Goal: Transaction & Acquisition: Purchase product/service

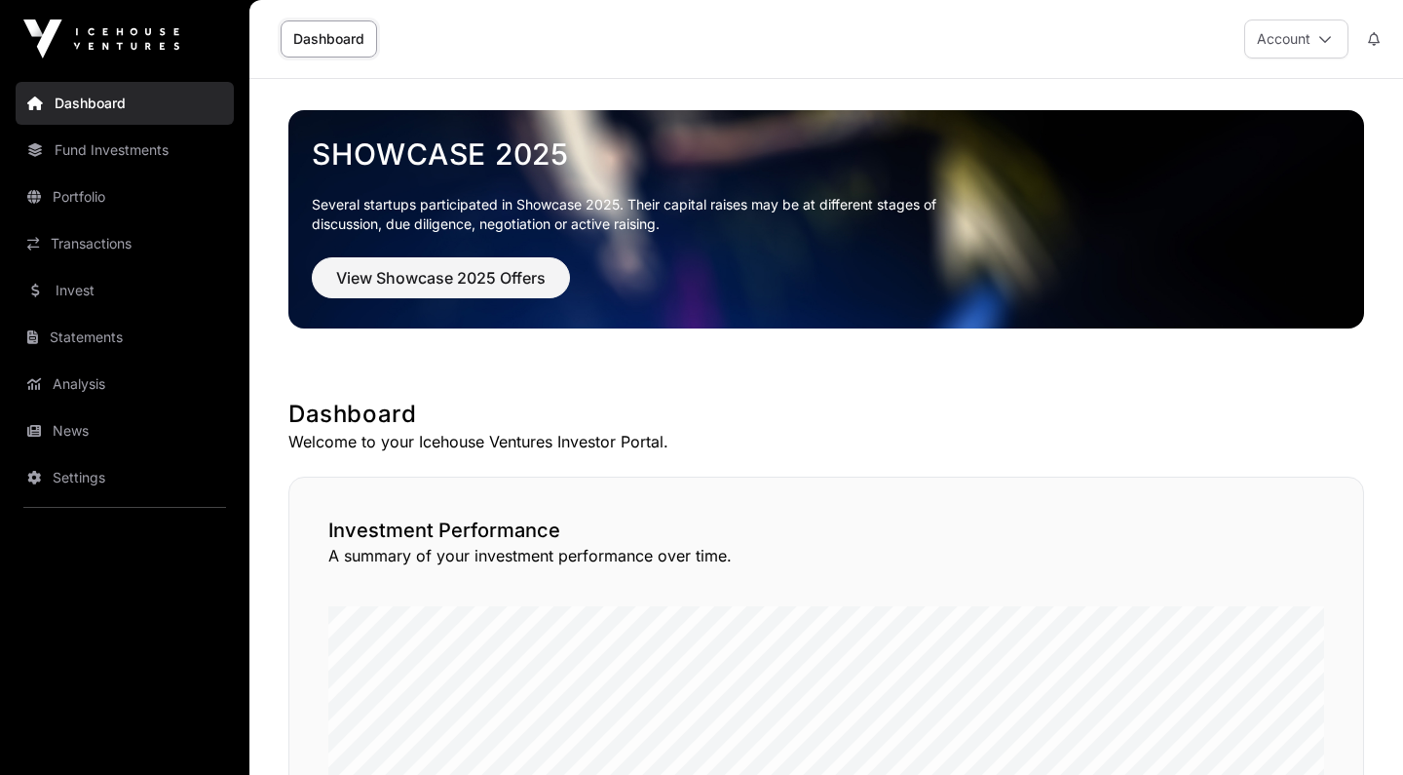
click at [105, 283] on link "Invest" at bounding box center [125, 290] width 218 height 43
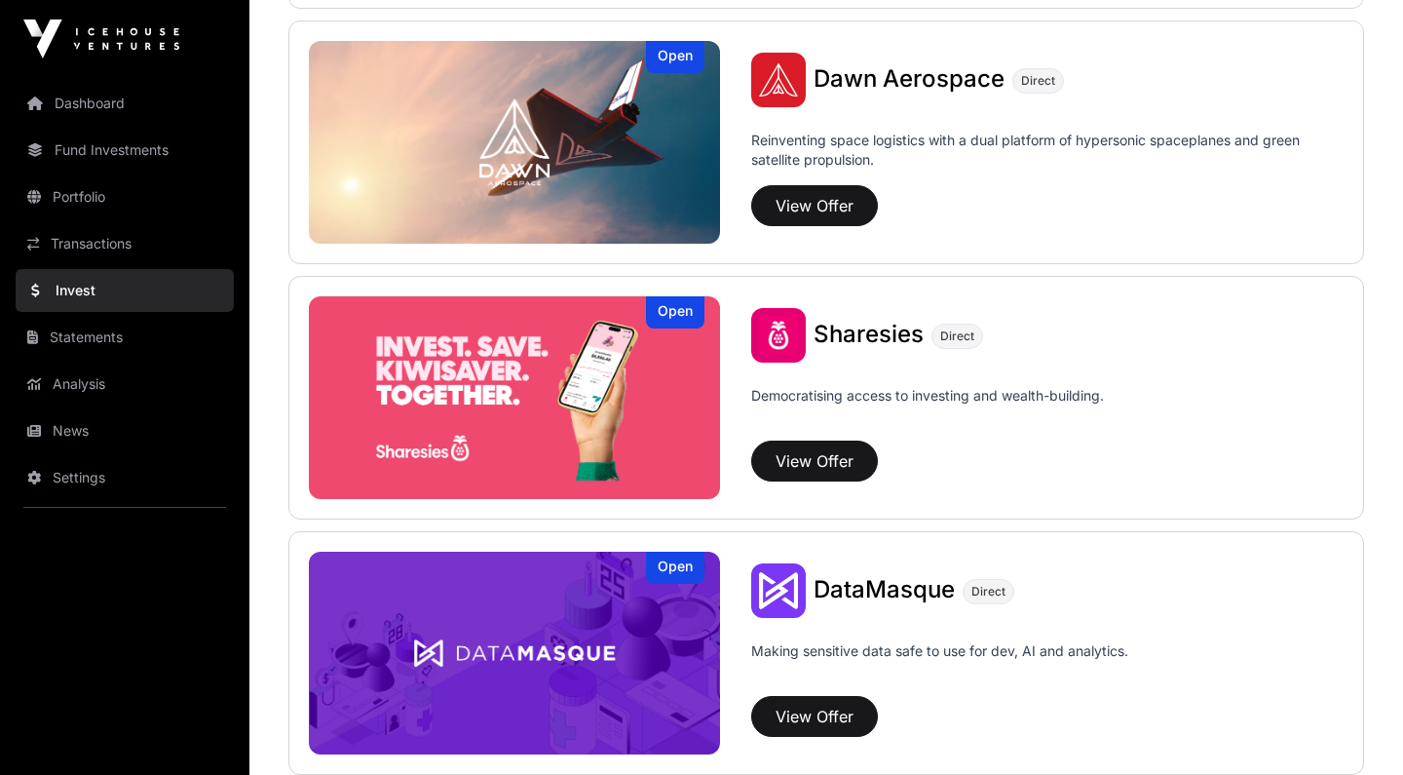
scroll to position [2310, 0]
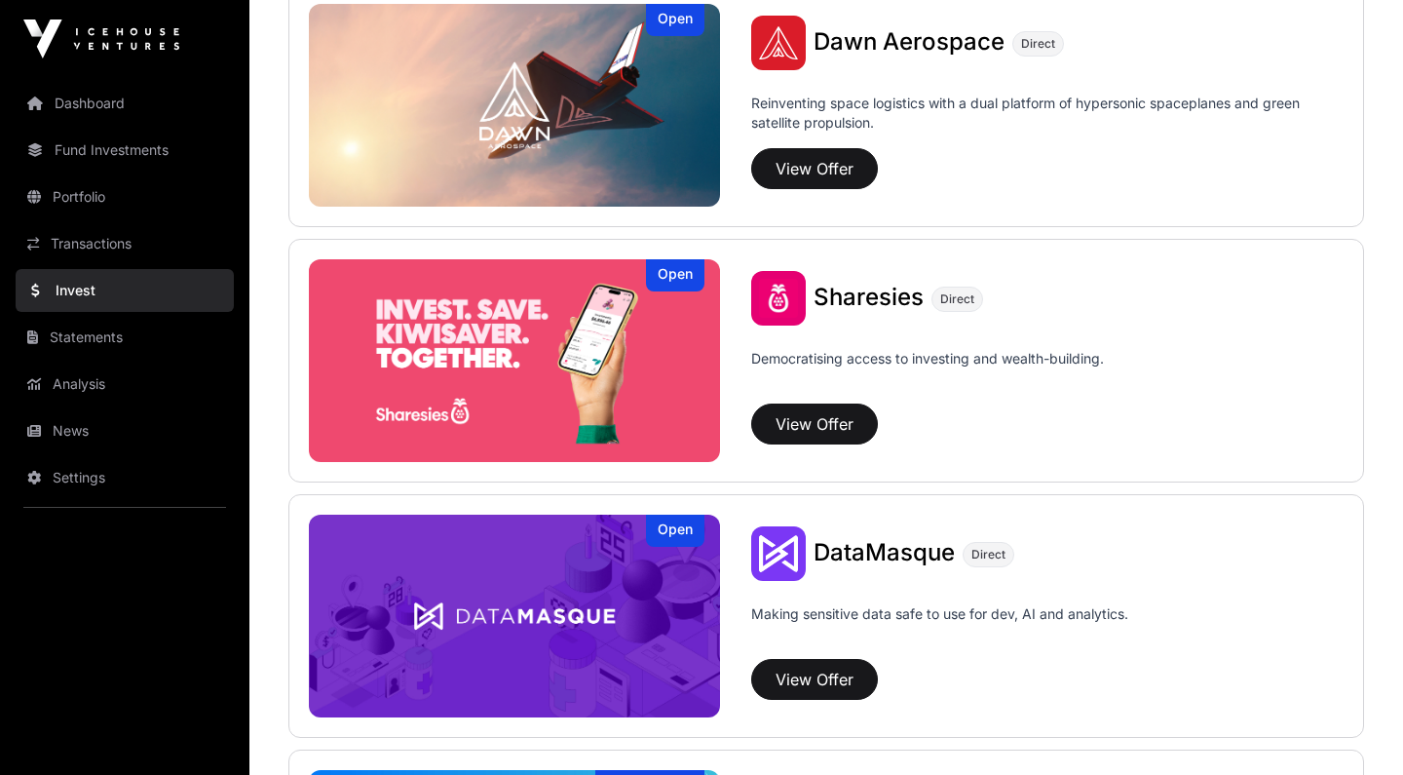
click at [99, 112] on link "Dashboard" at bounding box center [125, 103] width 218 height 43
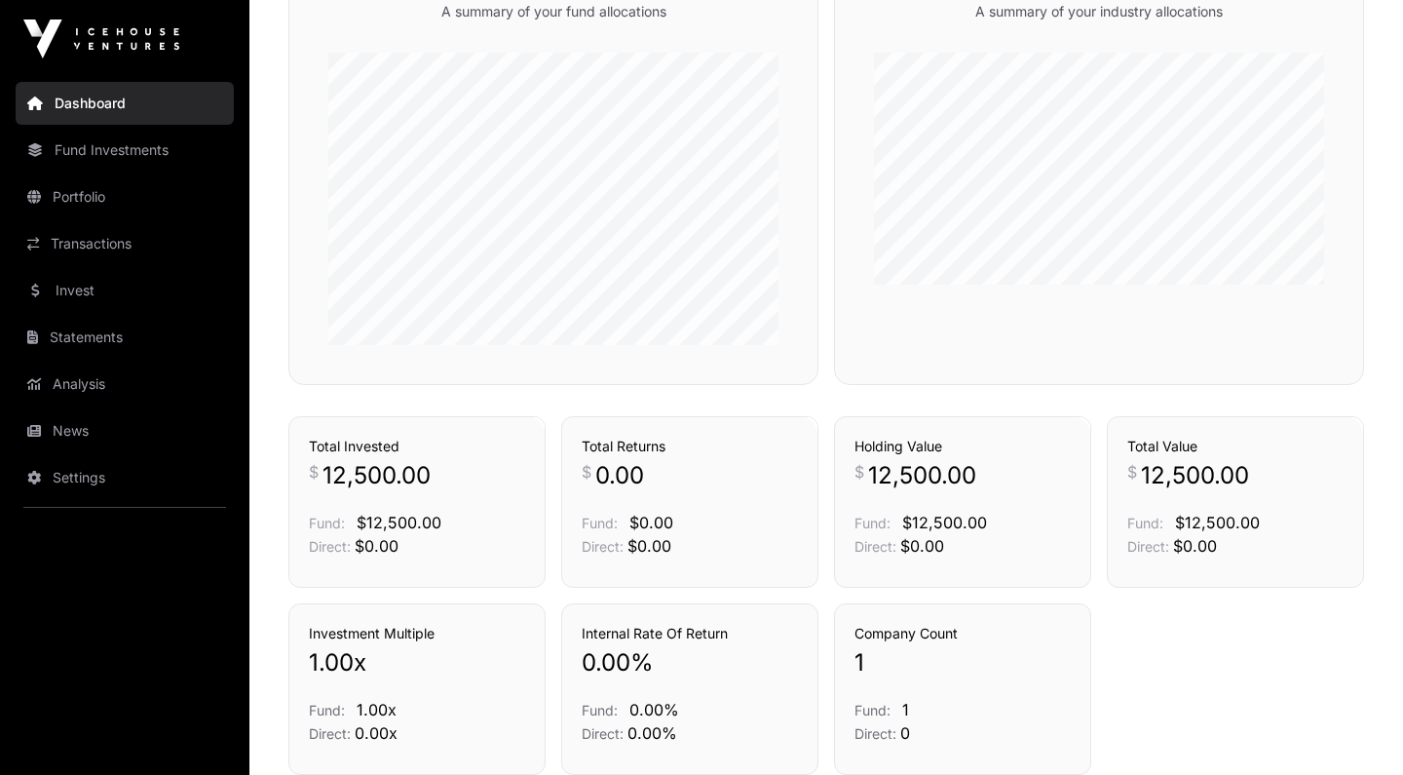
scroll to position [1087, 0]
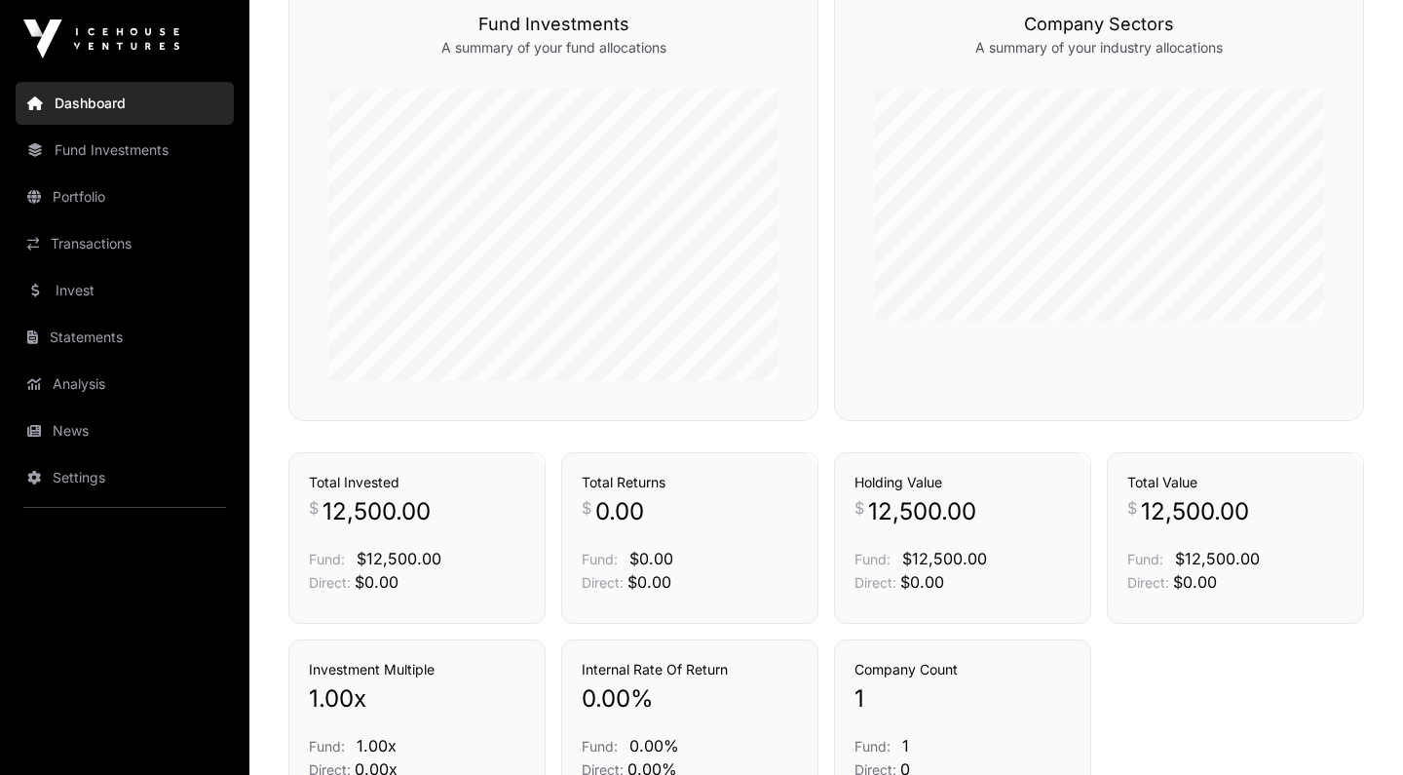
click at [51, 291] on link "Invest" at bounding box center [125, 290] width 218 height 43
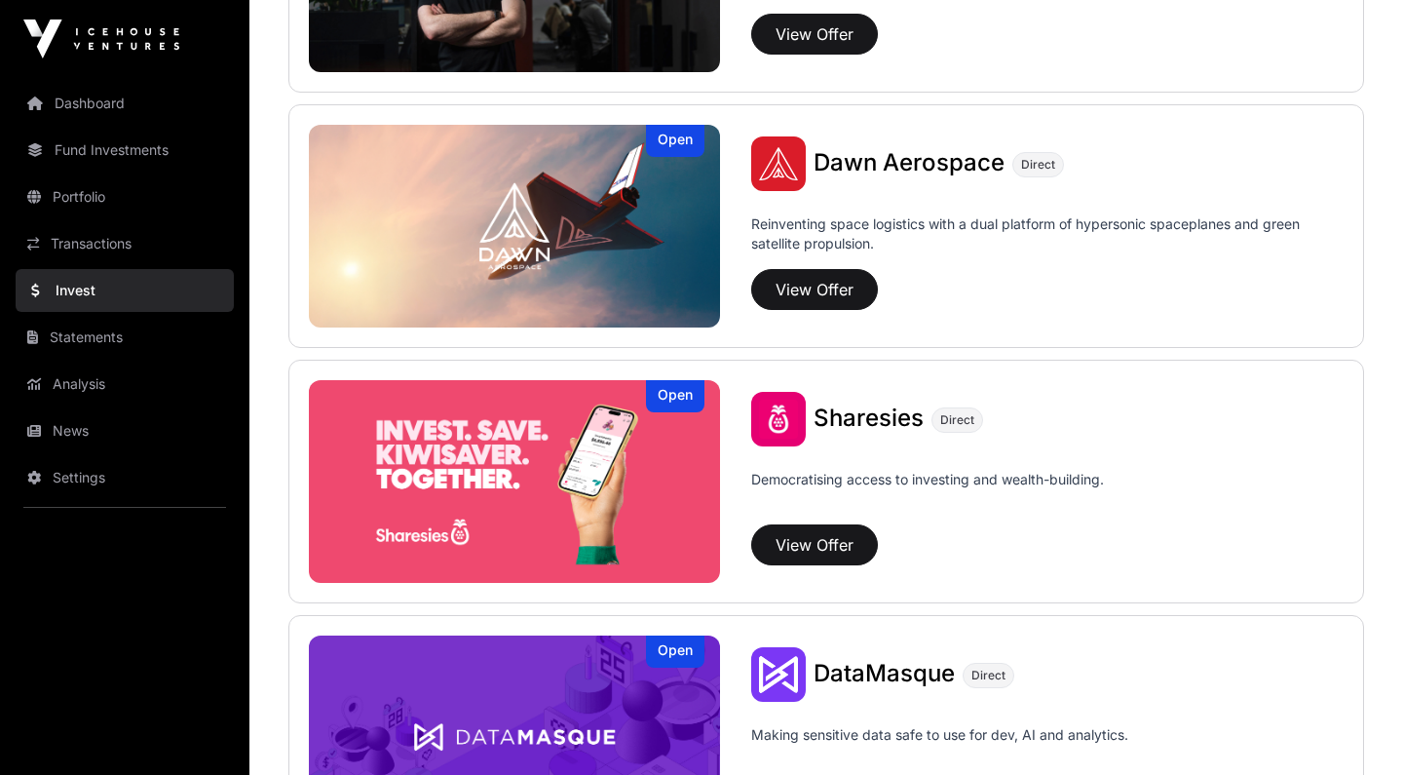
scroll to position [2353, 0]
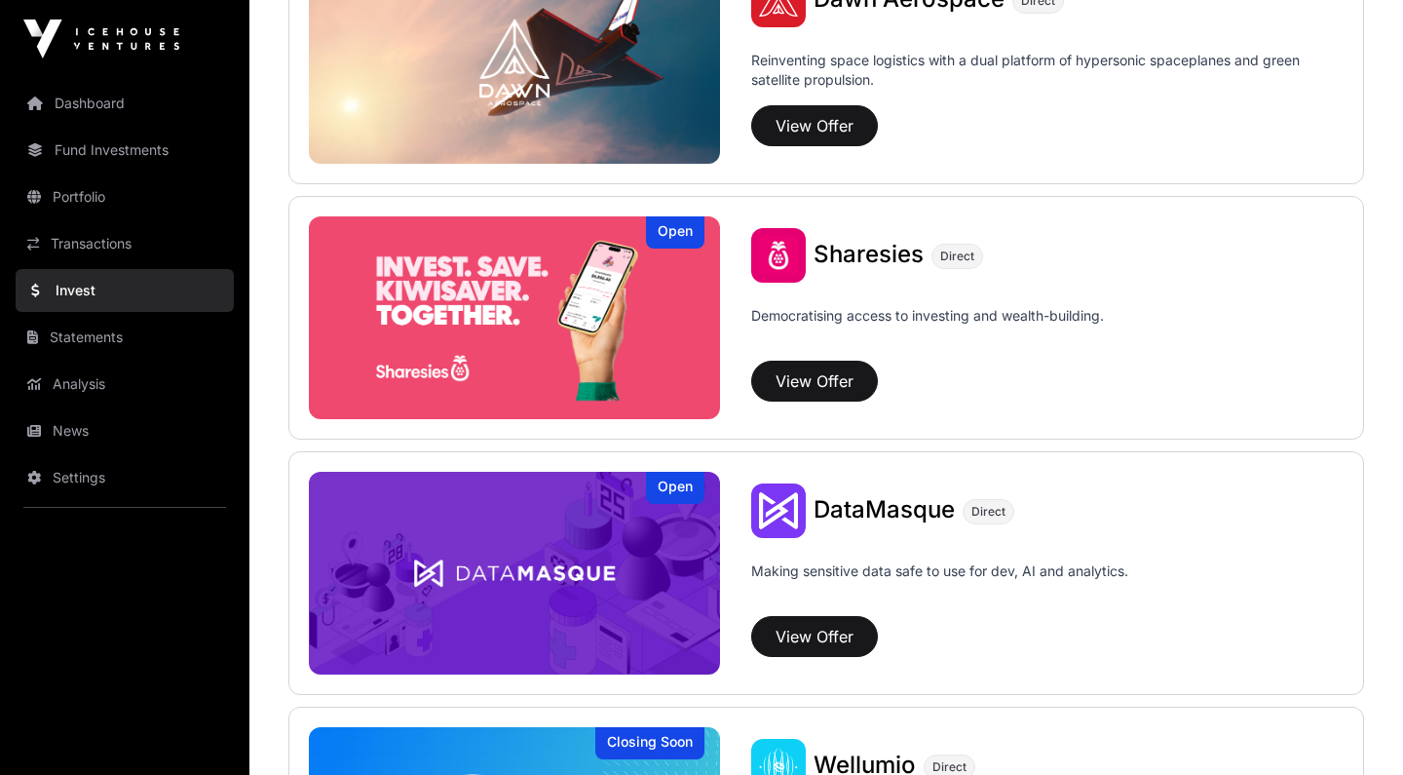
click at [858, 360] on div "Sharesies Direct Democratising access to investing and wealth-building. View Of…" at bounding box center [1032, 323] width 624 height 191
click at [852, 381] on button "View Offer" at bounding box center [814, 381] width 127 height 41
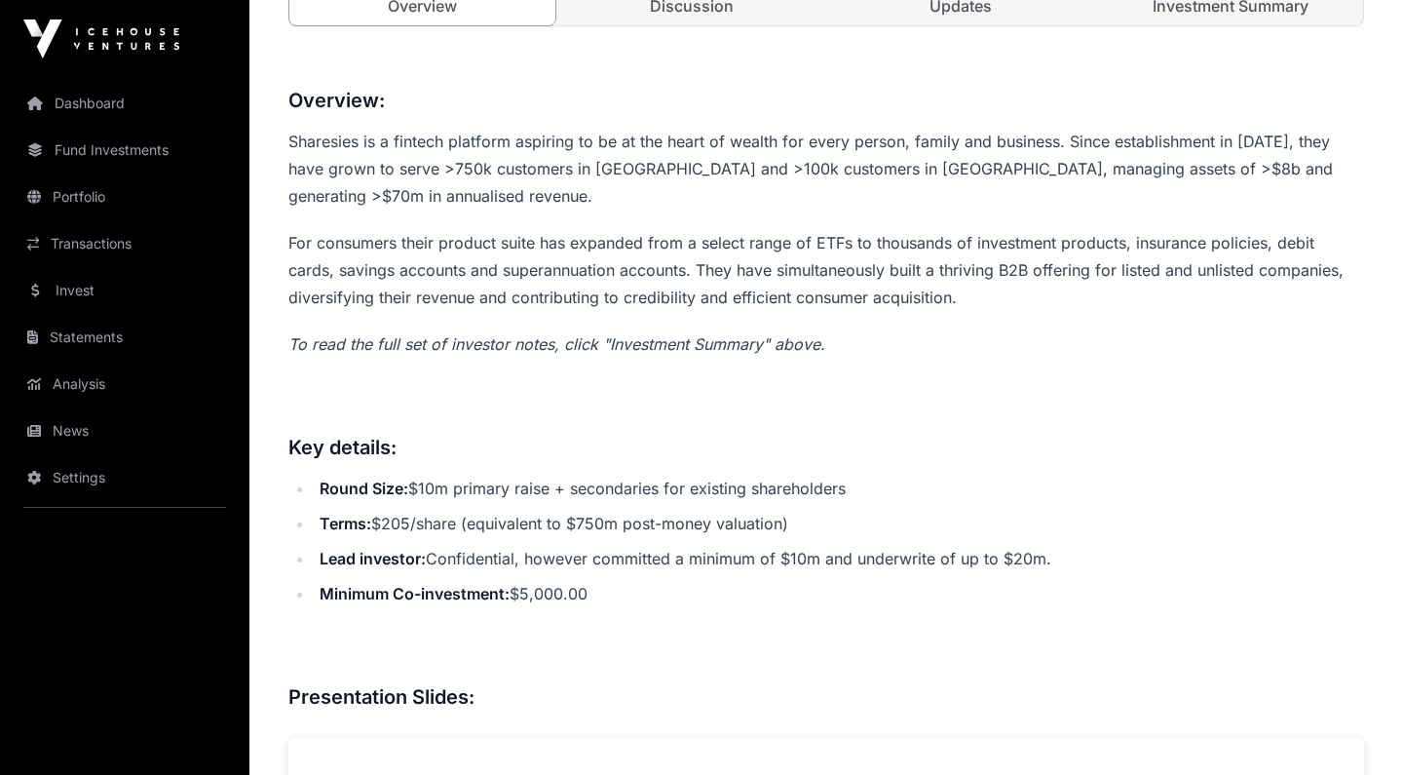
scroll to position [746, 0]
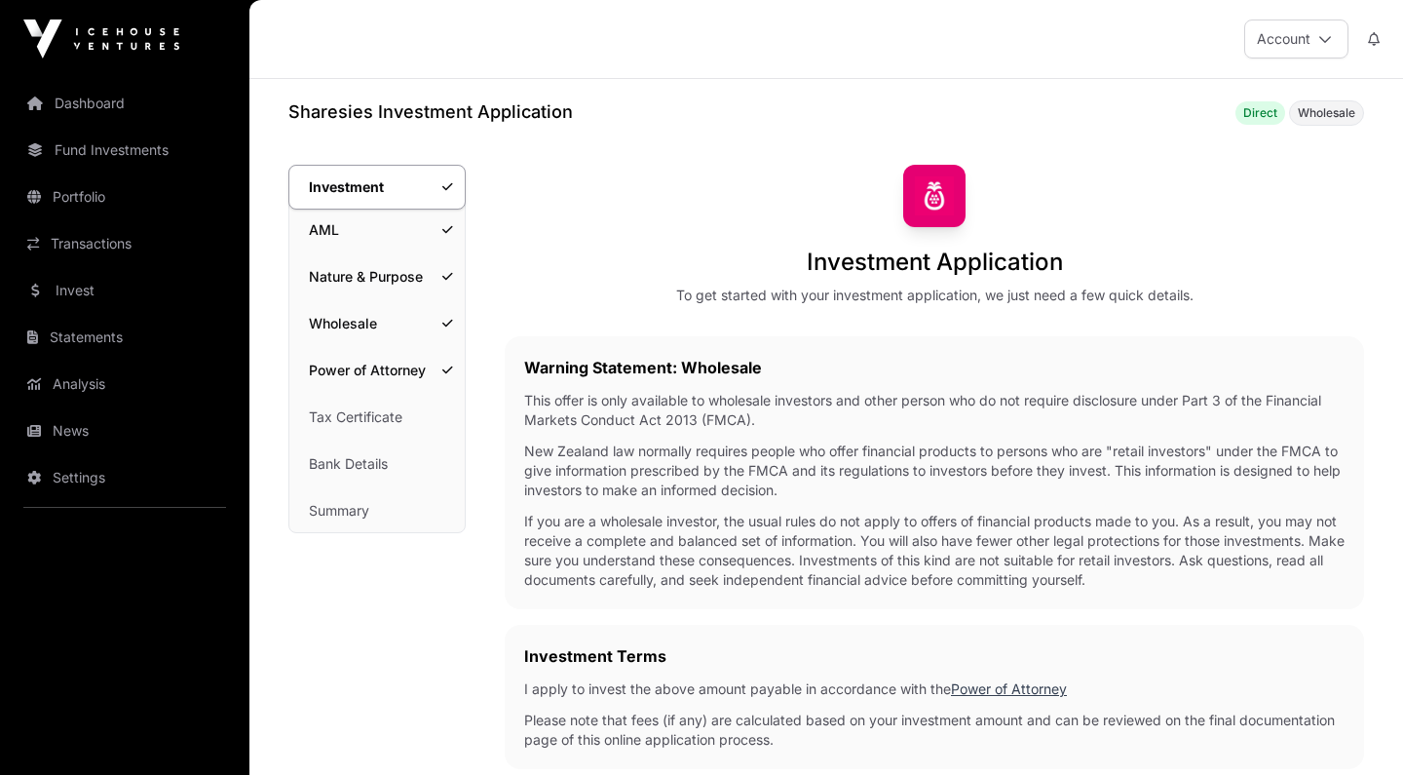
click at [360, 364] on link "Power of Attorney" at bounding box center [376, 370] width 175 height 43
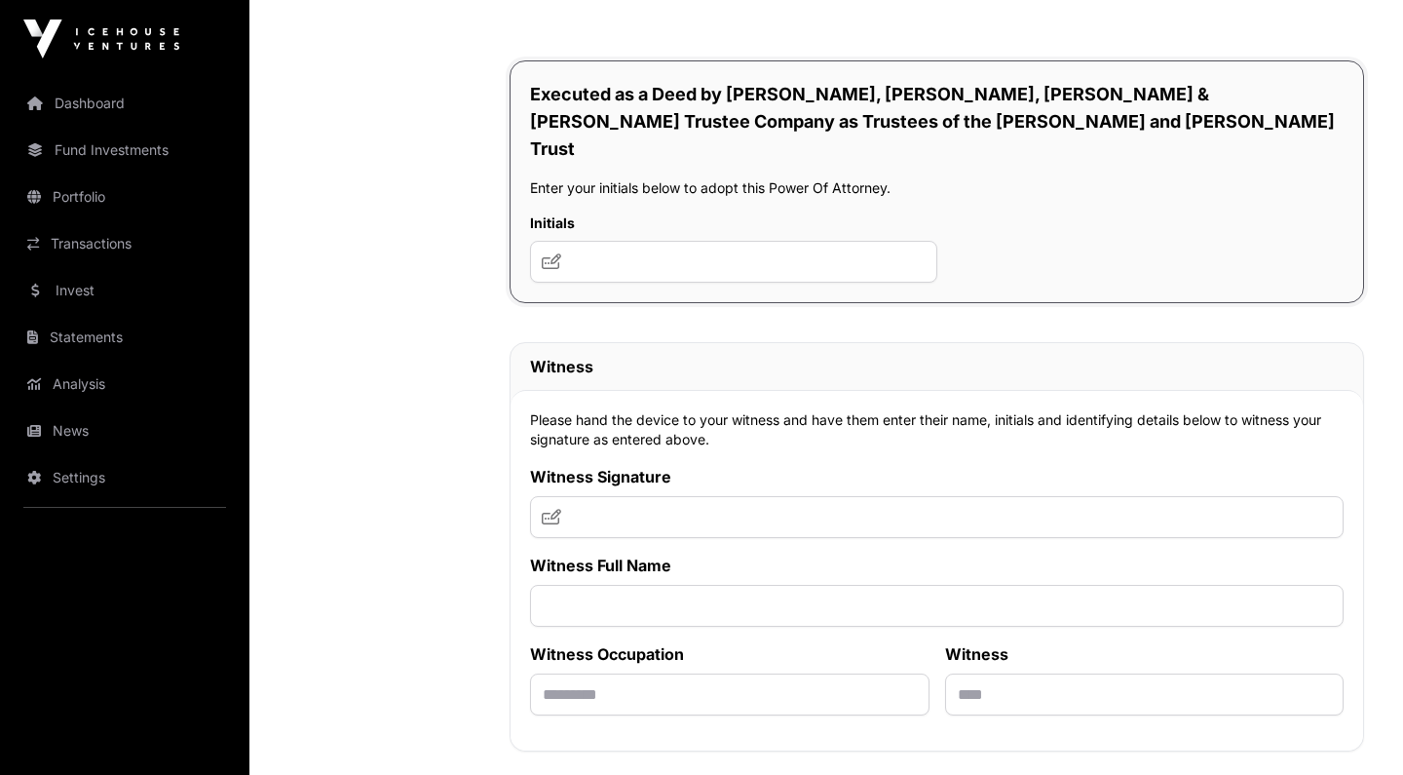
scroll to position [13358, 0]
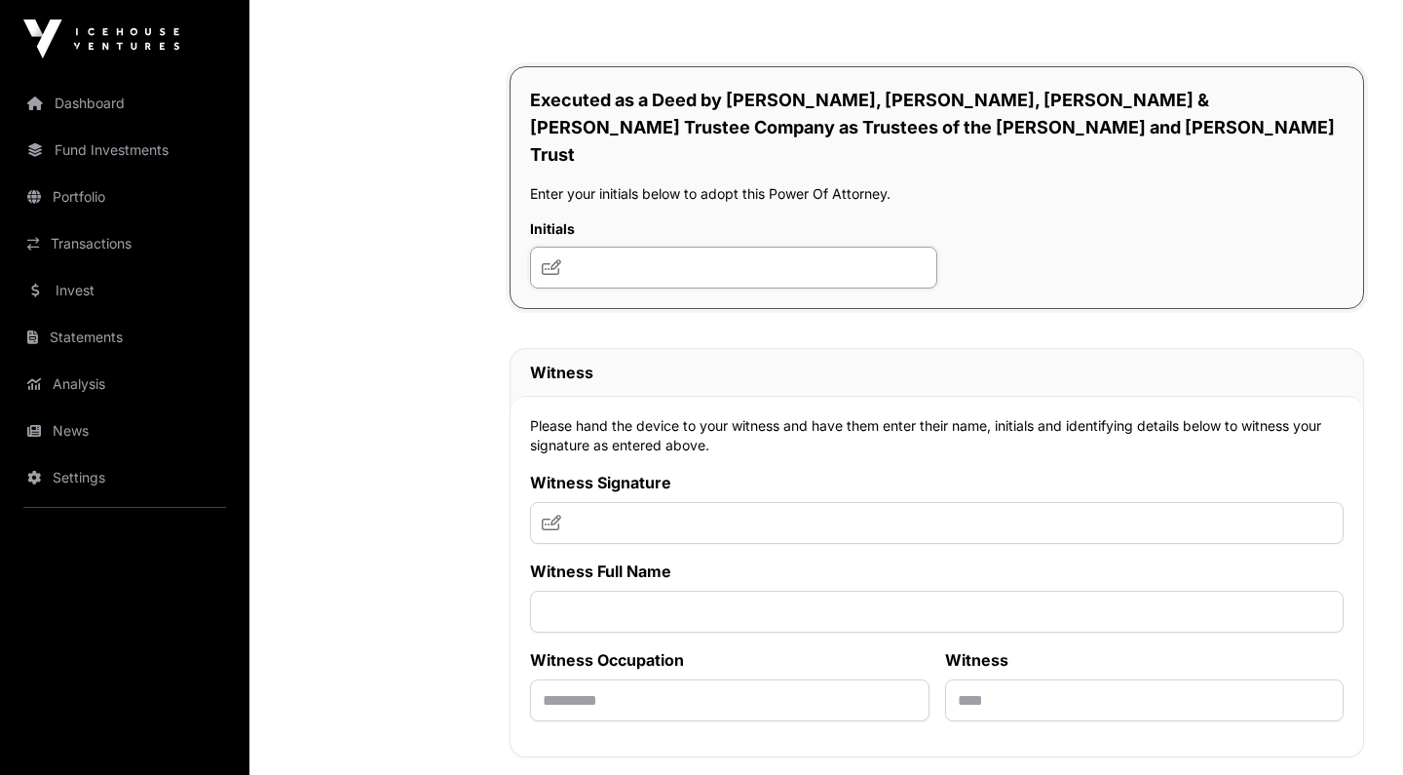
click at [628, 247] on input "text" at bounding box center [733, 268] width 407 height 42
type input "*********"
click at [624, 502] on input "text" at bounding box center [937, 523] width 814 height 42
type input "***"
type input "**********"
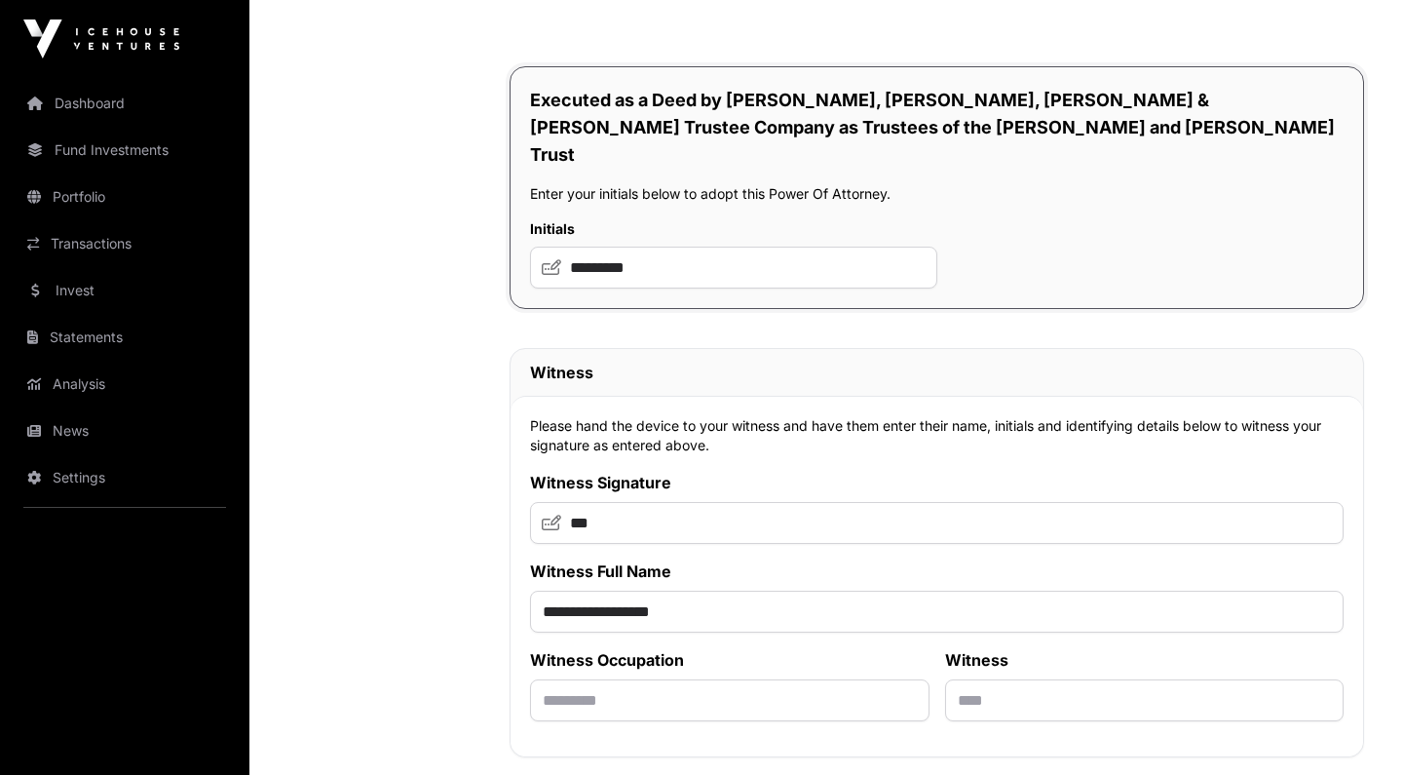
click at [548, 515] on icon at bounding box center [551, 523] width 19 height 16
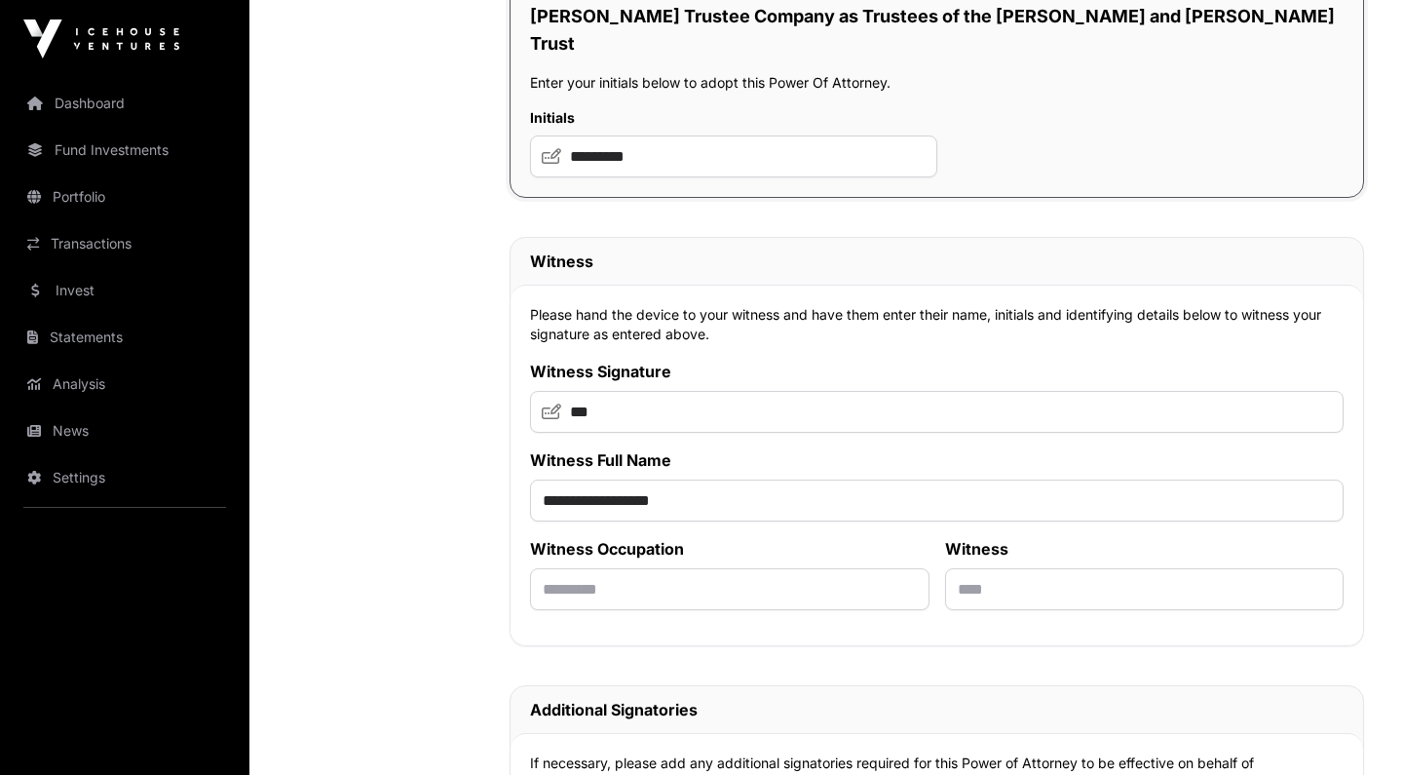
scroll to position [13466, 0]
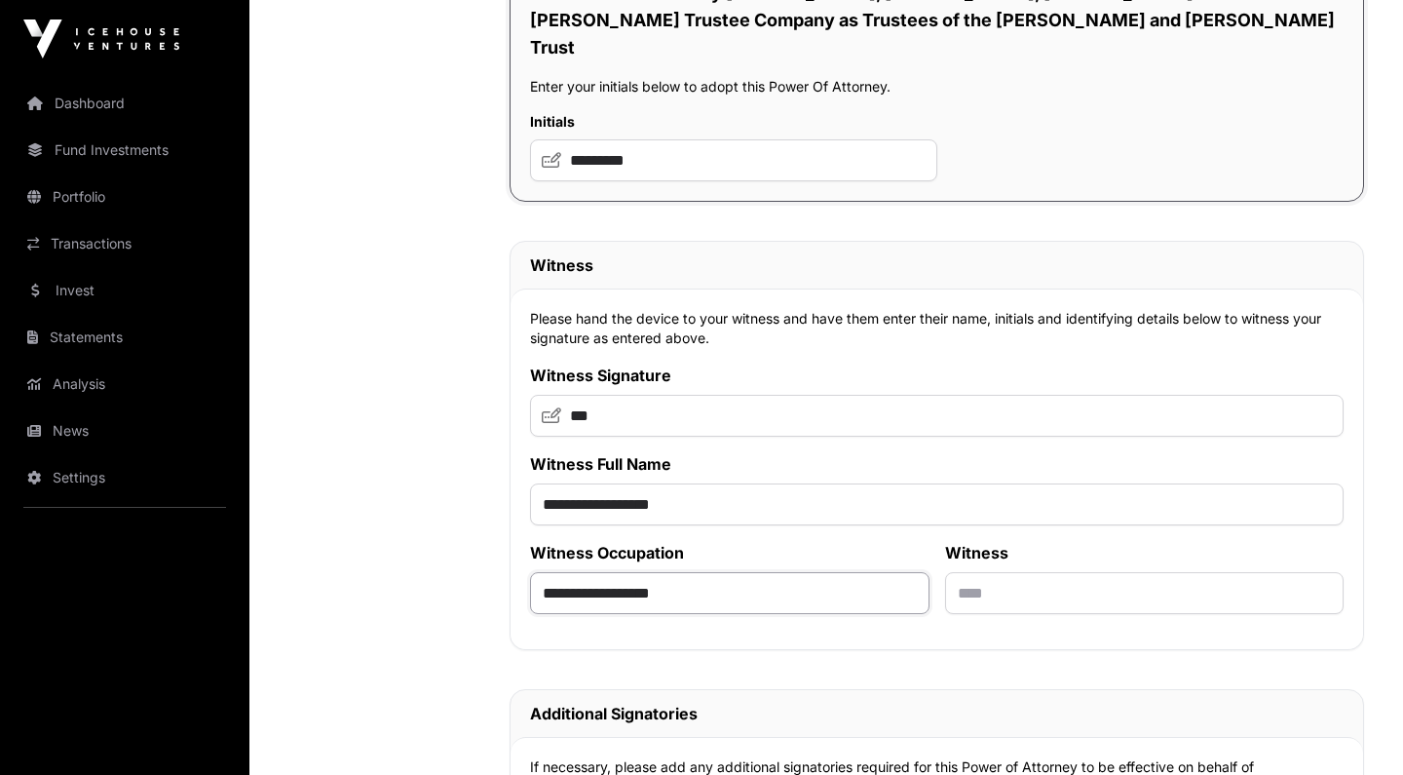
type input "**********"
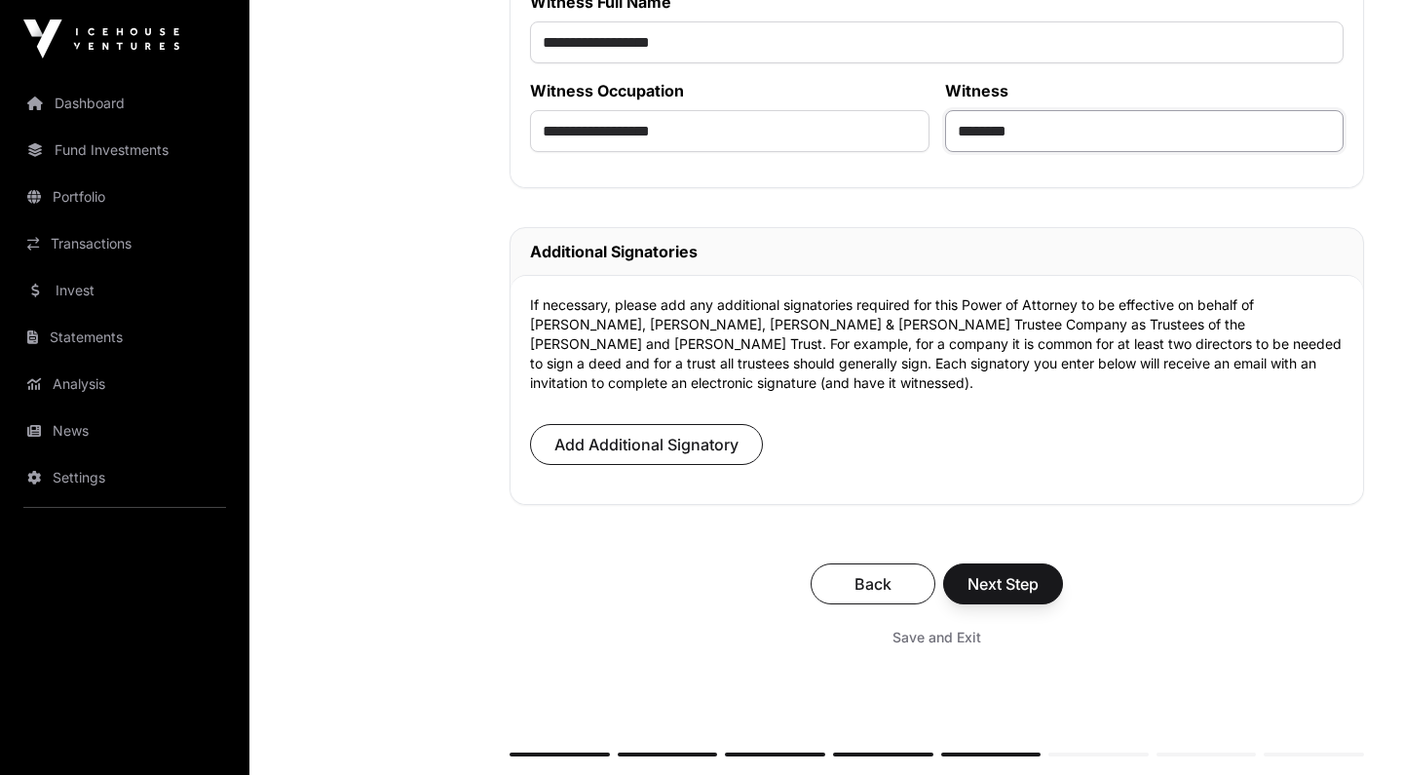
scroll to position [13929, 0]
type input "********"
click at [997, 571] on span "Next Step" at bounding box center [1003, 582] width 71 height 23
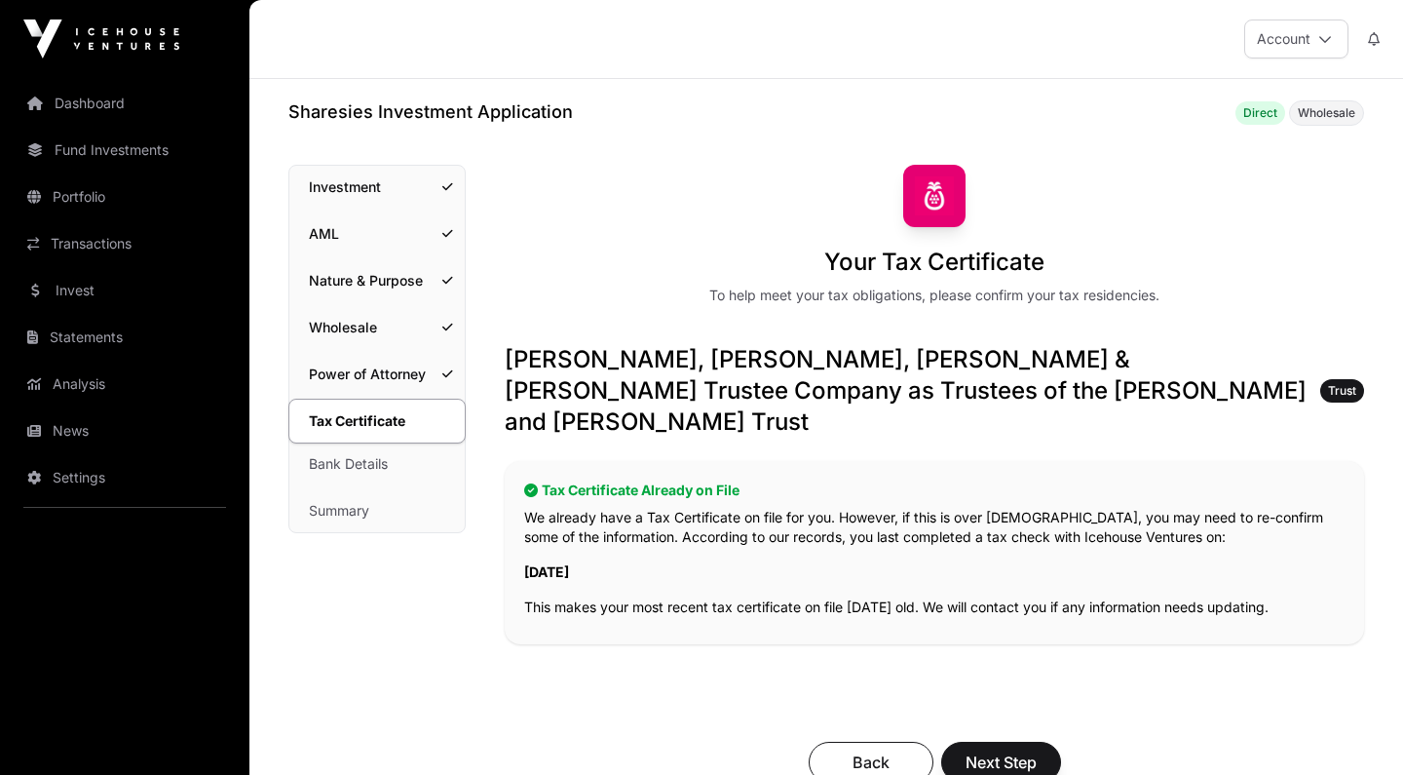
click at [363, 180] on link "Investment" at bounding box center [376, 187] width 175 height 43
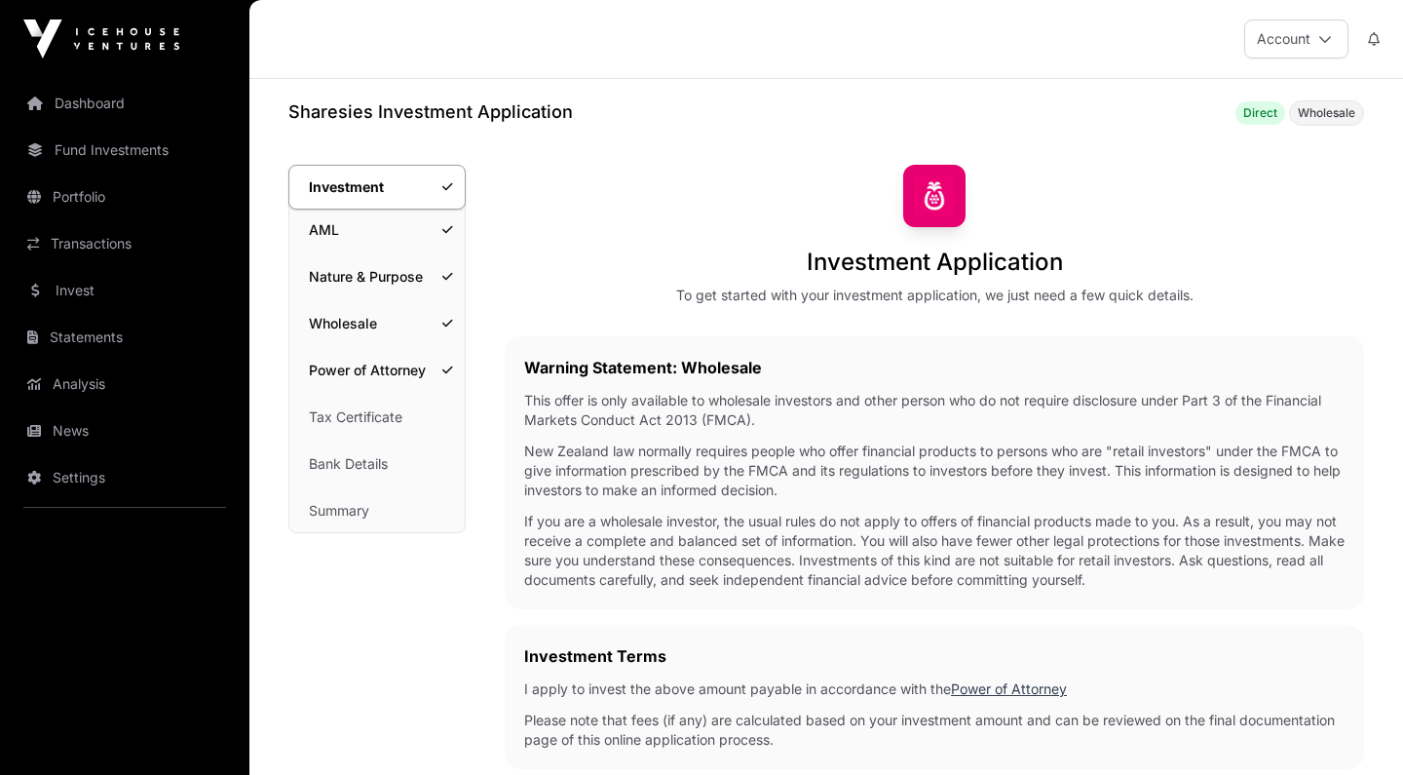
click at [385, 236] on link "AML" at bounding box center [376, 230] width 175 height 43
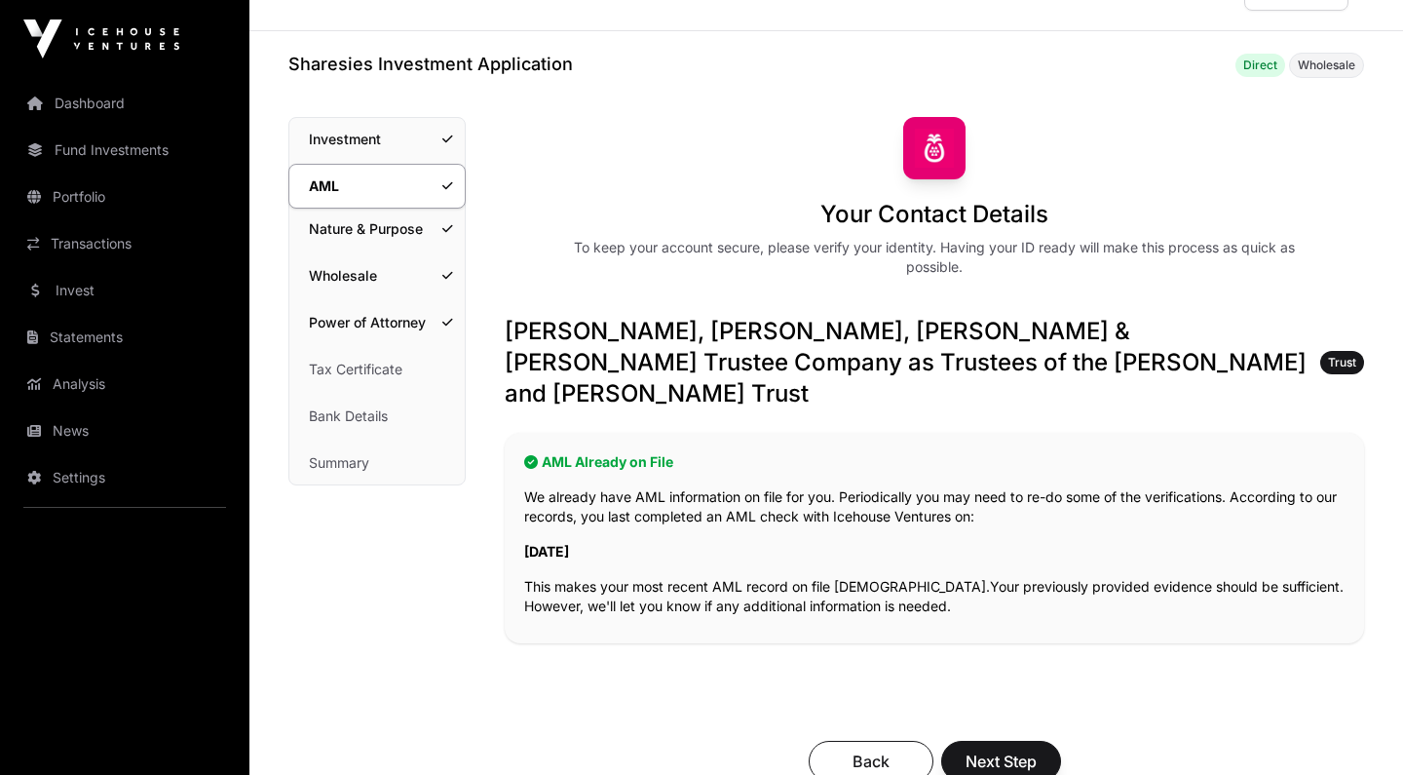
scroll to position [58, 0]
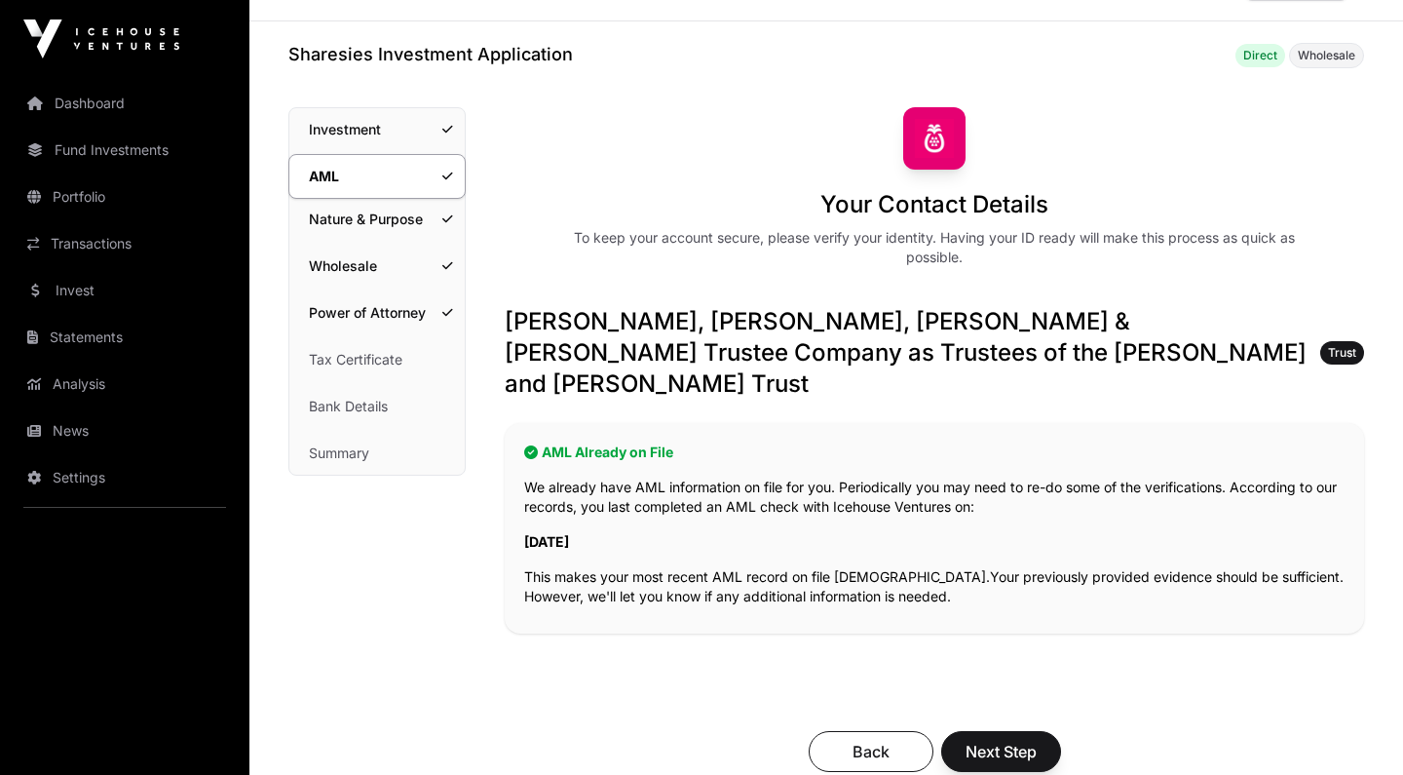
click at [403, 325] on link "Power of Attorney" at bounding box center [376, 312] width 175 height 43
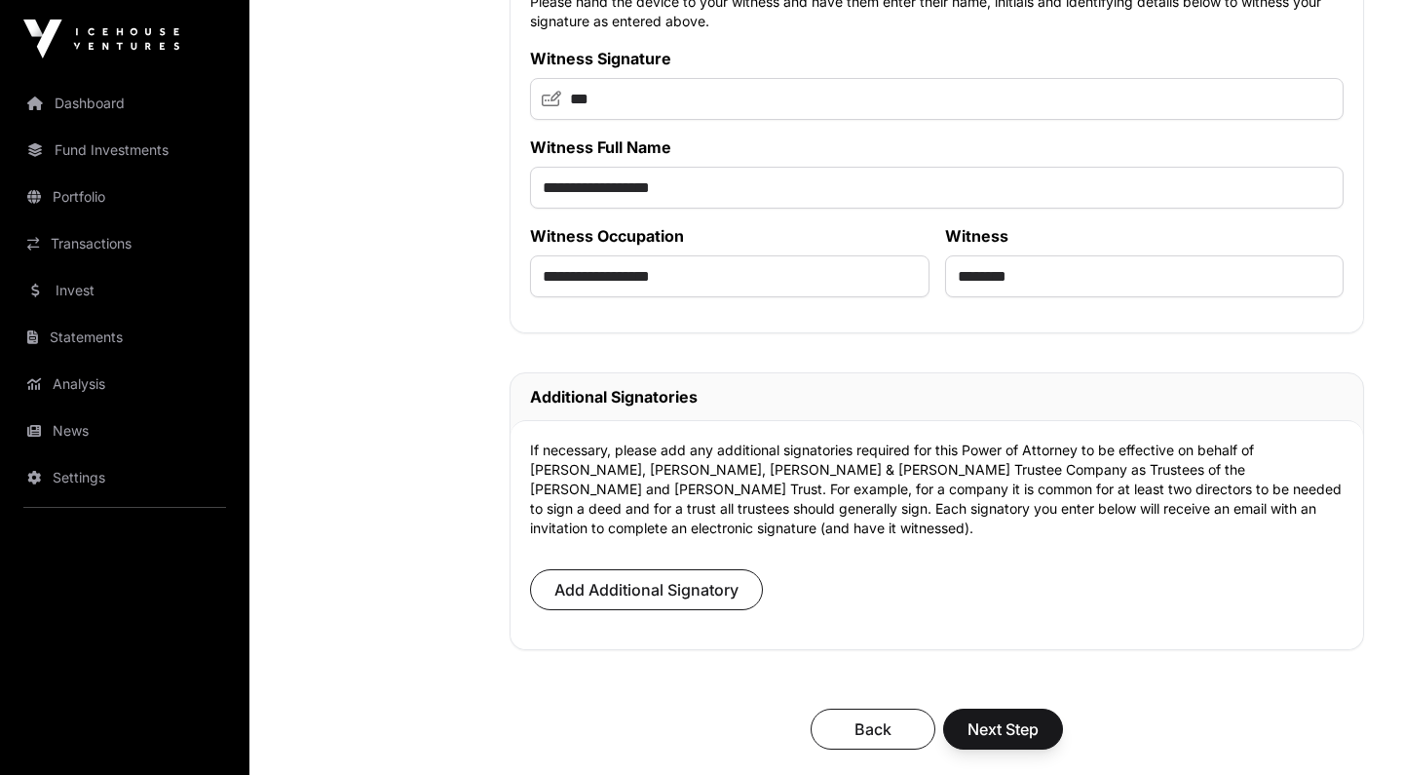
scroll to position [13786, 0]
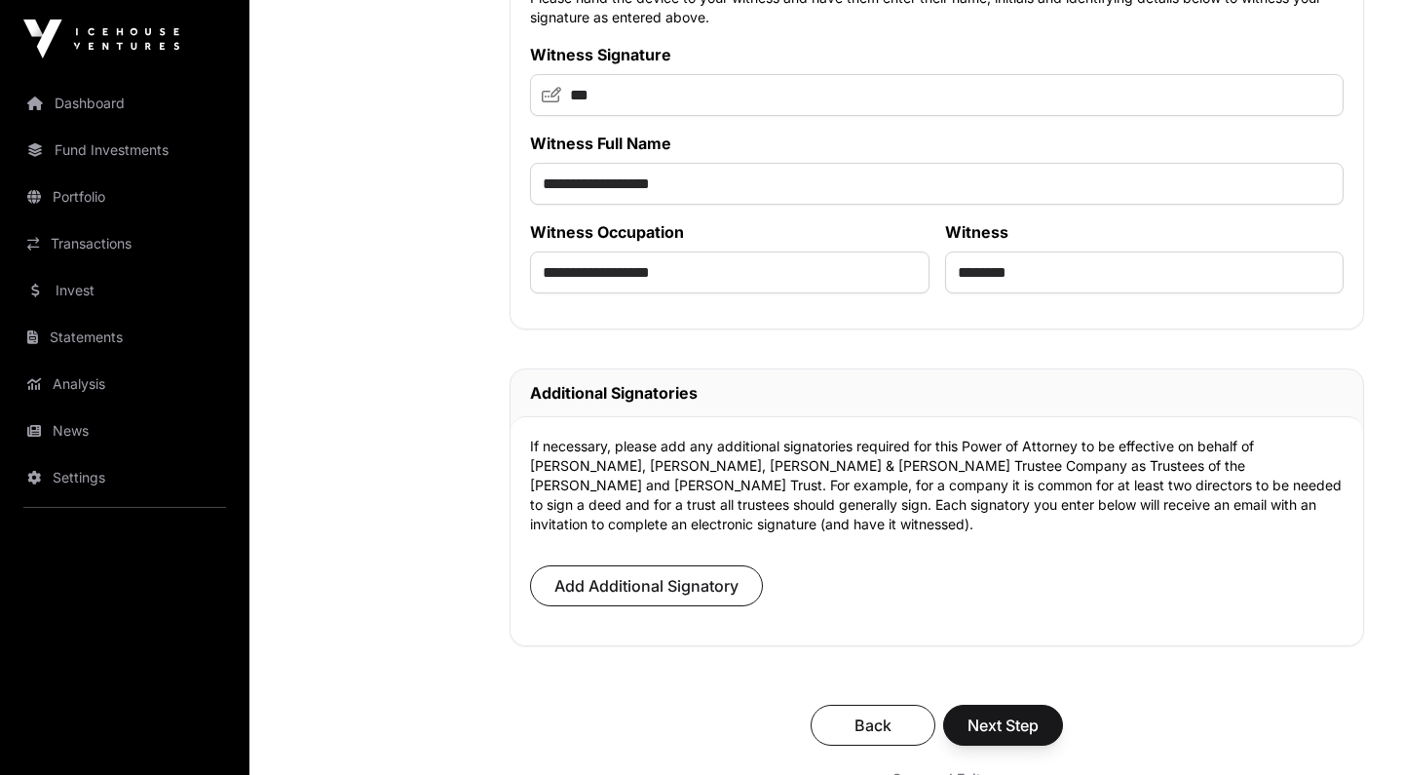
click at [1002, 713] on span "Next Step" at bounding box center [1003, 724] width 71 height 23
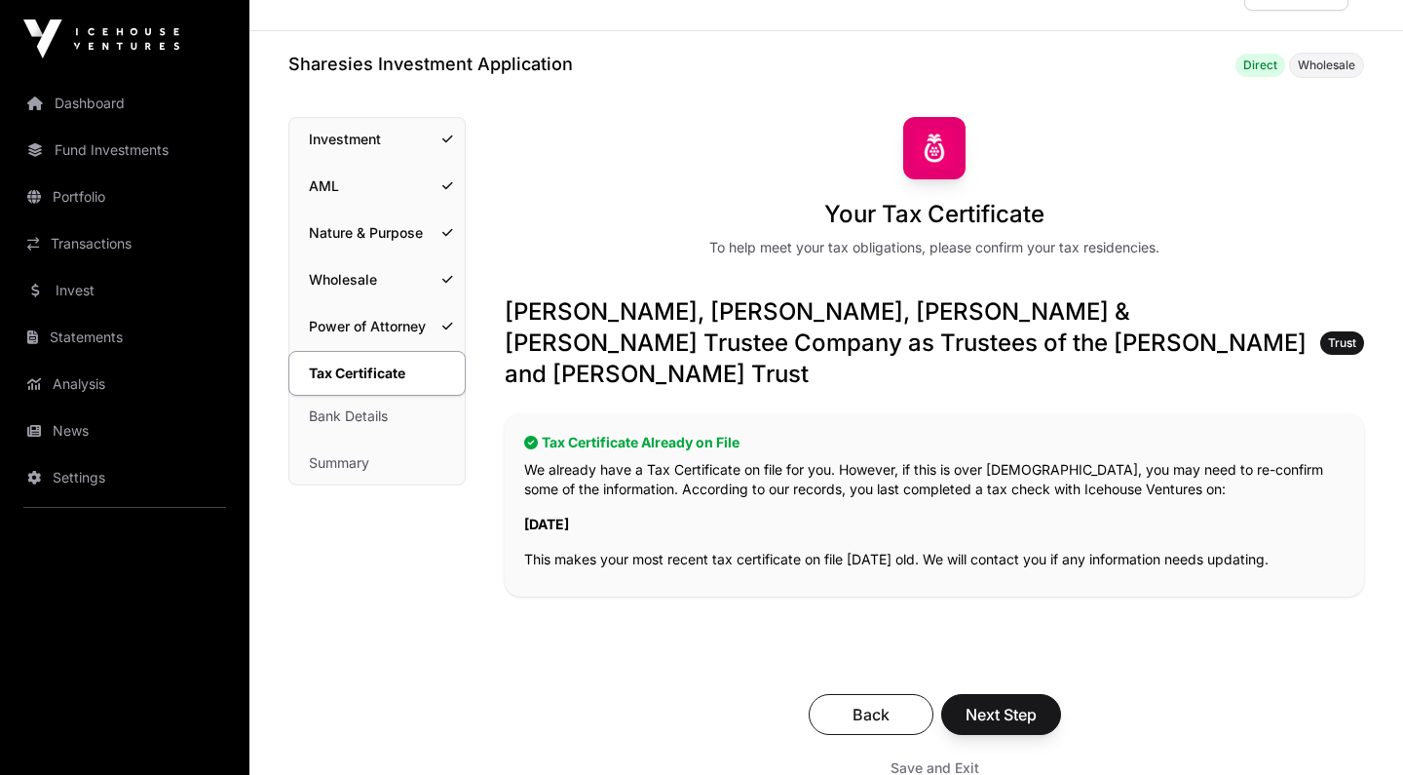
scroll to position [77, 0]
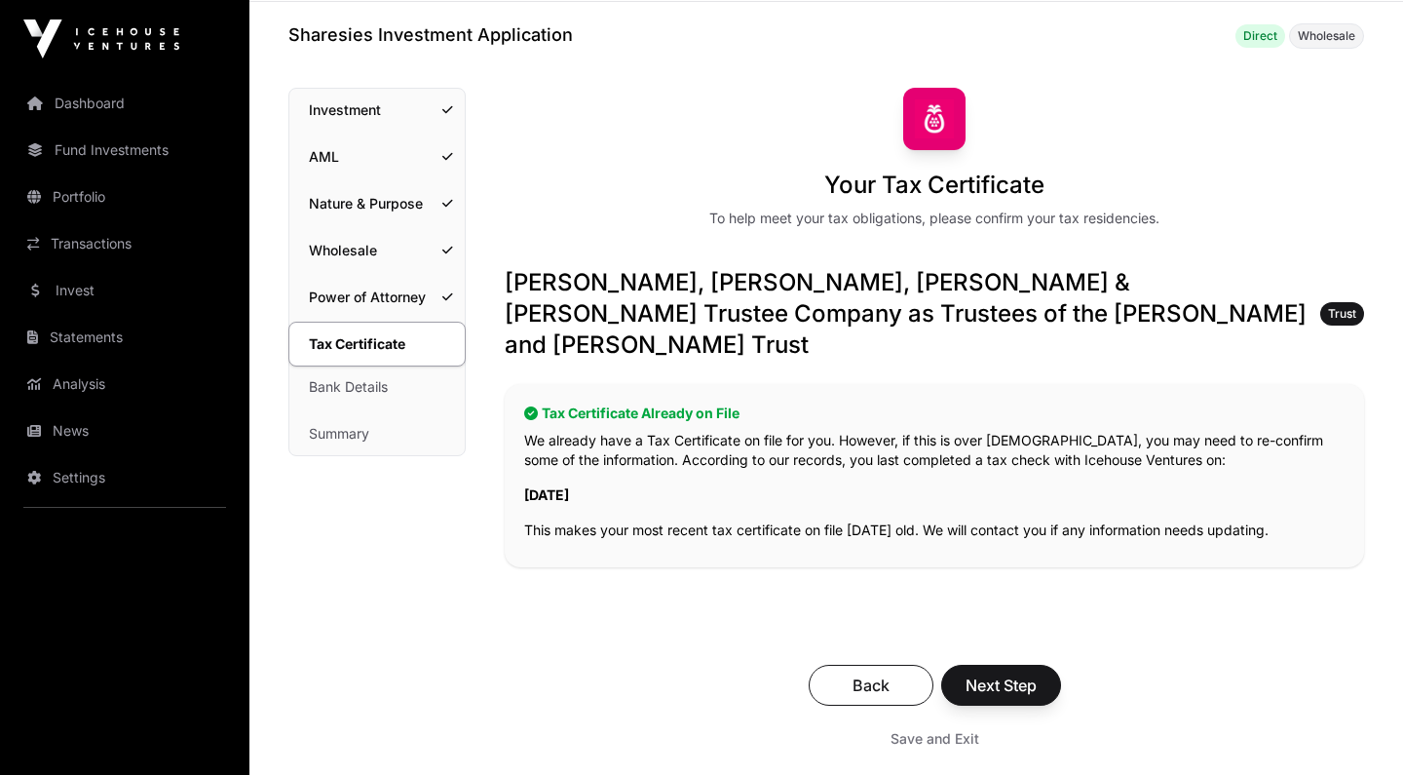
click at [1008, 673] on span "Next Step" at bounding box center [1001, 684] width 71 height 23
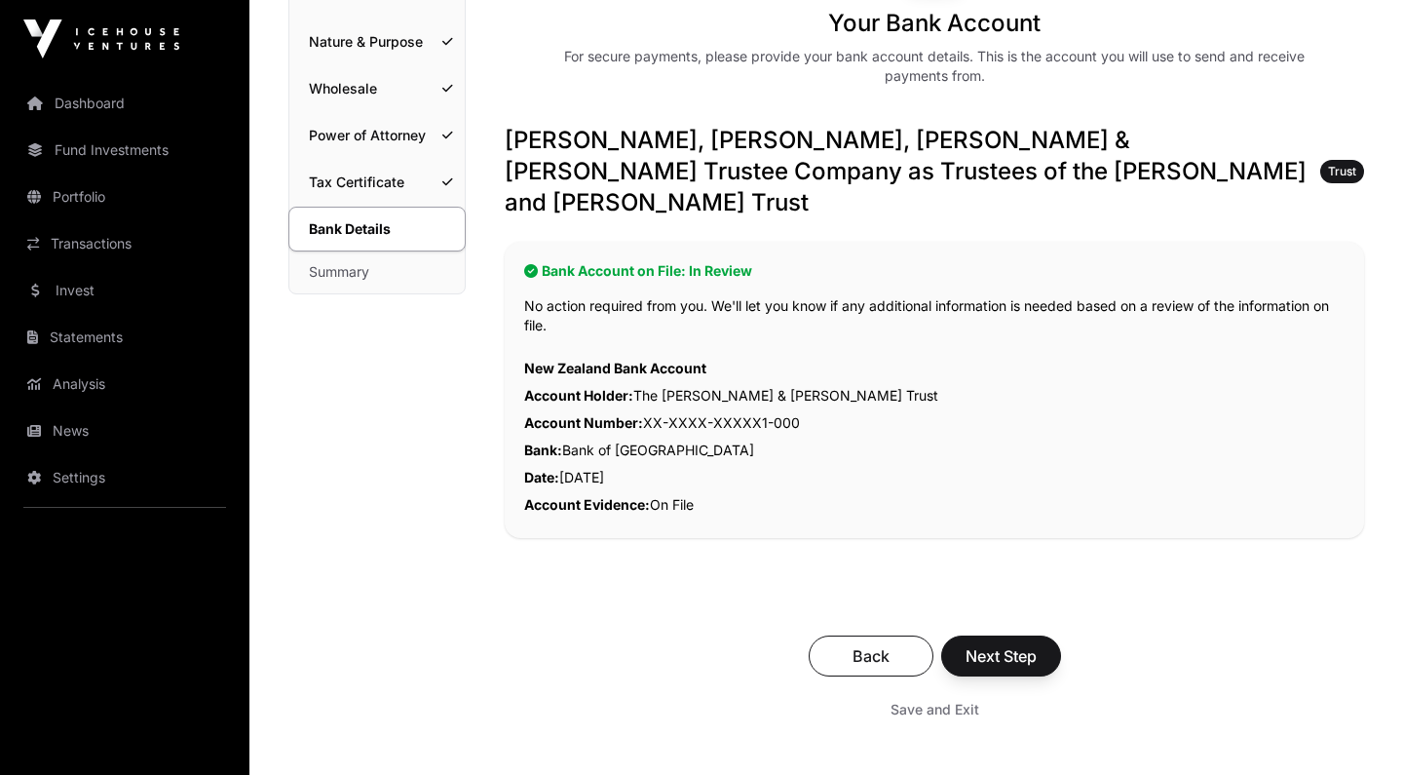
scroll to position [224, 0]
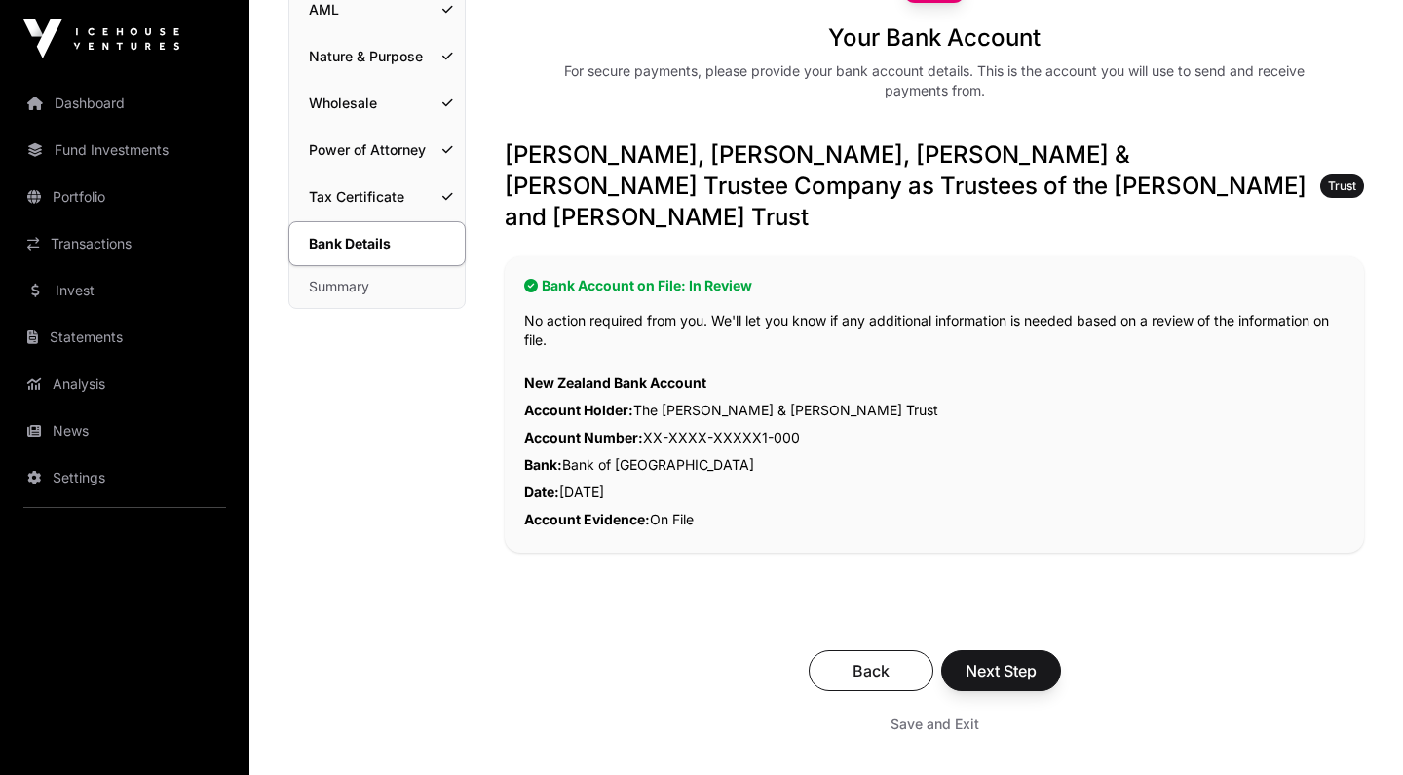
click at [1001, 659] on span "Next Step" at bounding box center [1001, 670] width 71 height 23
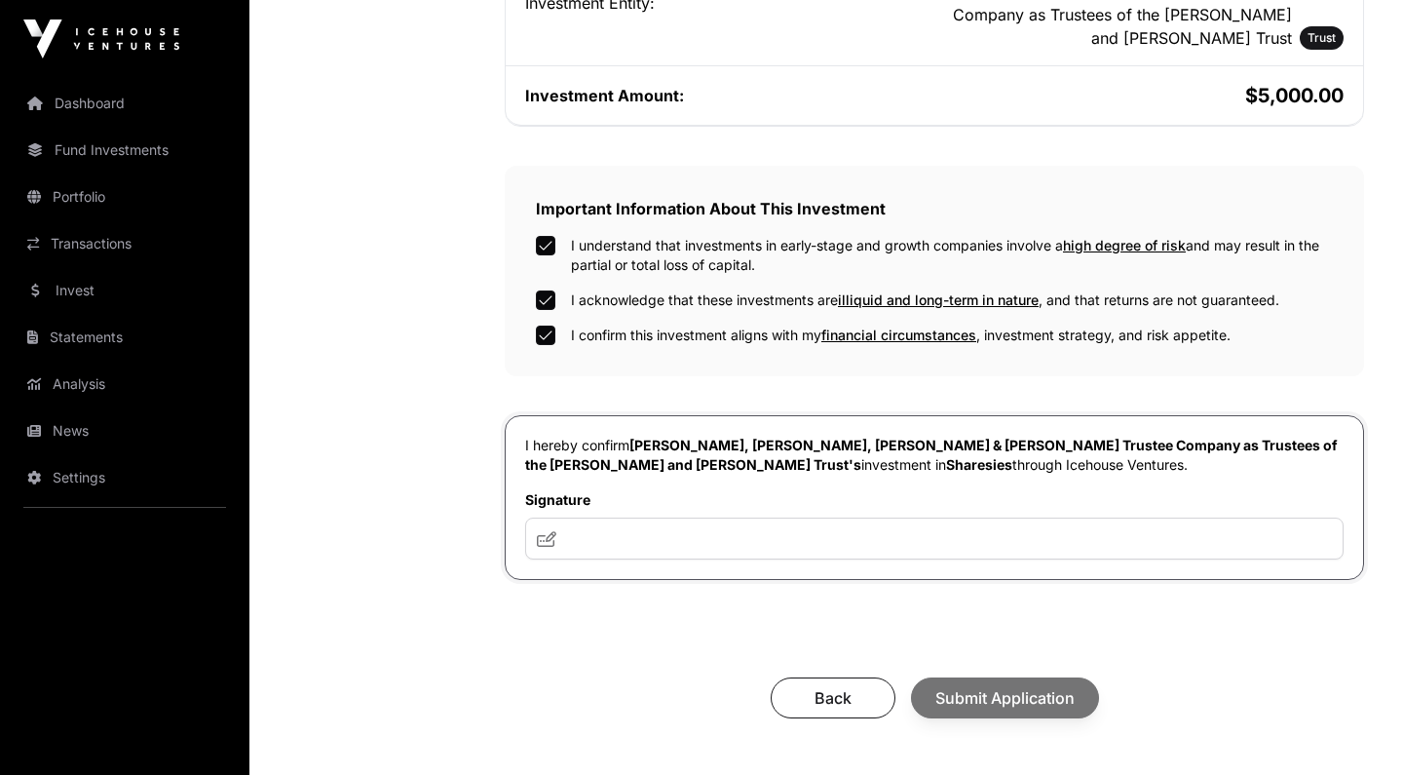
scroll to position [547, 0]
click at [678, 517] on input "text" at bounding box center [934, 538] width 819 height 42
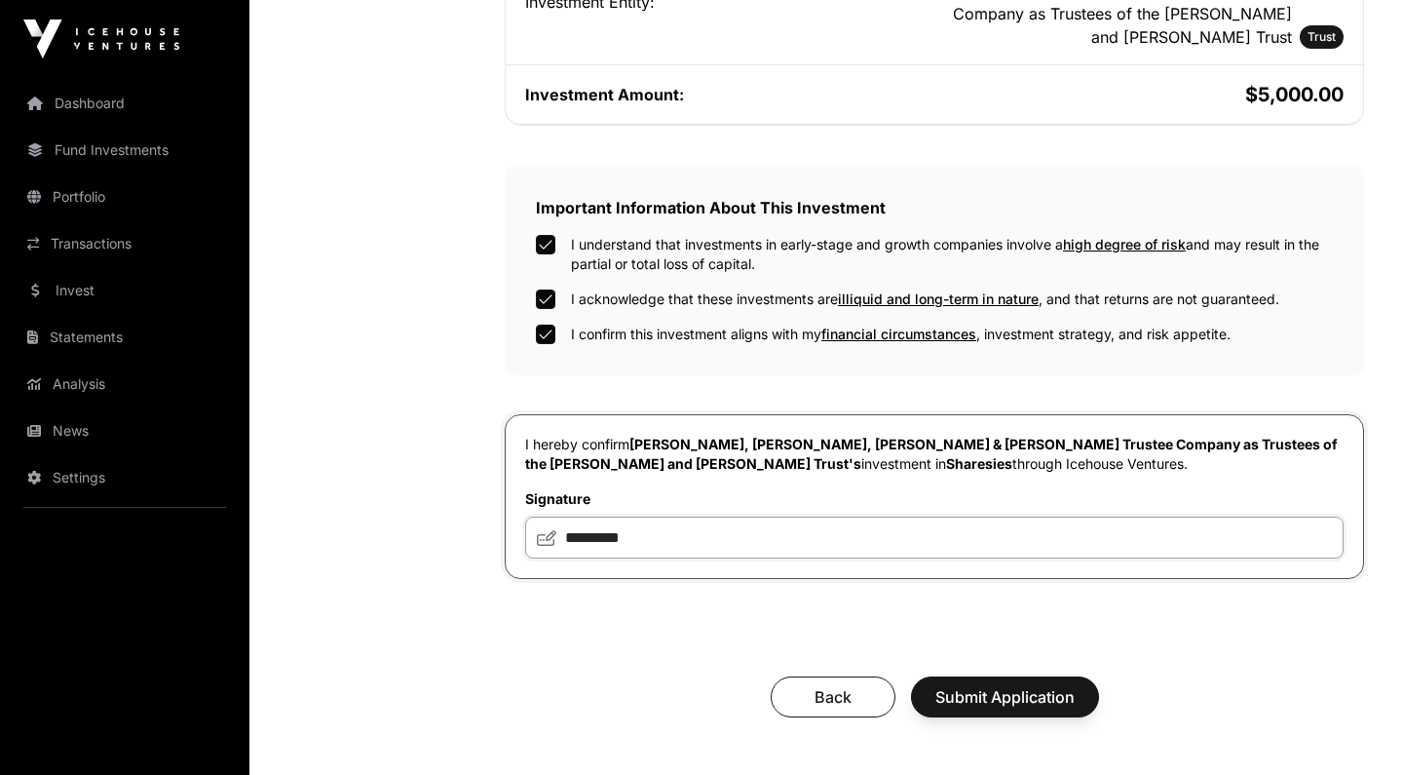
type input "*********"
click at [1006, 685] on span "Submit Application" at bounding box center [1005, 696] width 139 height 23
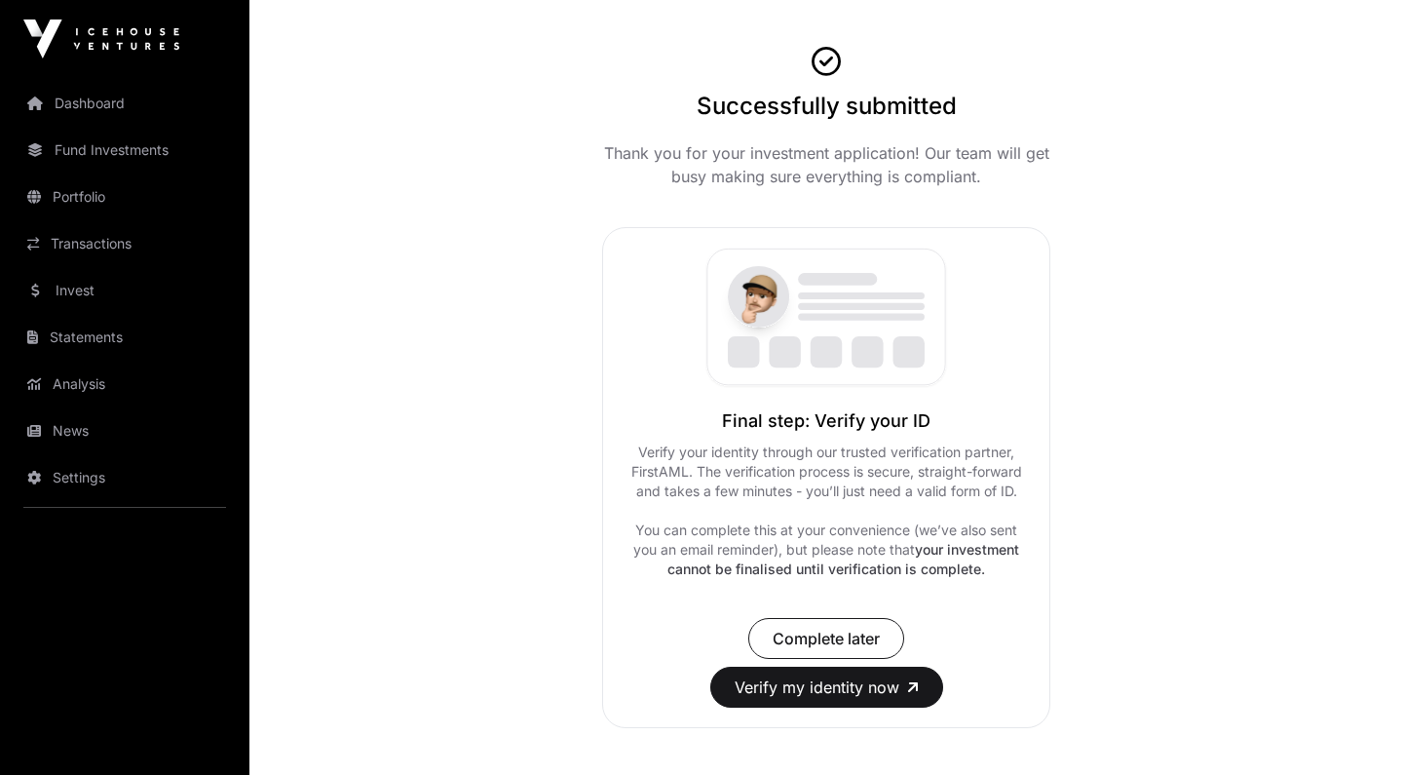
scroll to position [113, 0]
click at [855, 629] on span "Complete later" at bounding box center [826, 638] width 107 height 23
